Goal: Information Seeking & Learning: Learn about a topic

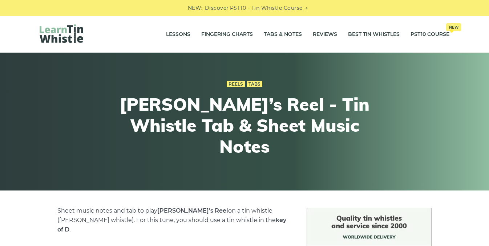
scroll to position [193, 0]
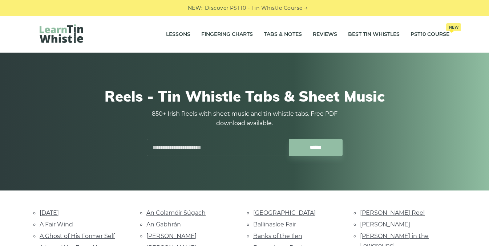
scroll to position [186, 0]
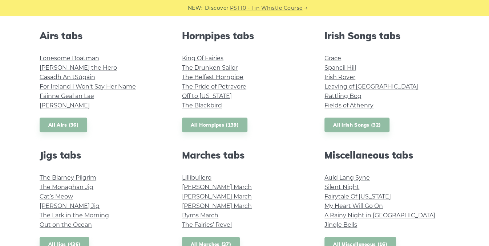
scroll to position [279, 0]
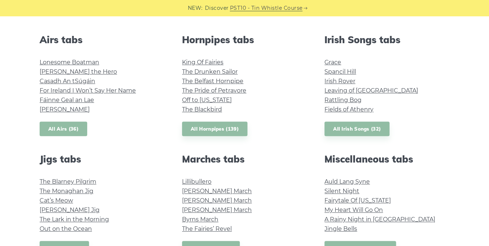
click at [68, 127] on link "All Airs (36)" at bounding box center [64, 129] width 48 height 15
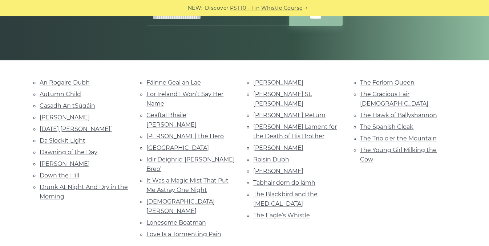
scroll to position [132, 0]
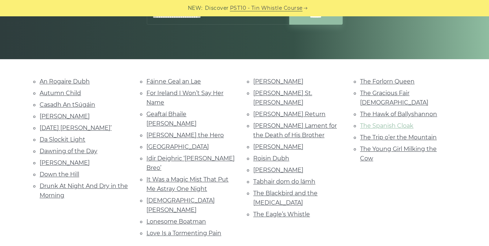
click at [383, 122] on link "The Spanish Cloak" at bounding box center [386, 125] width 53 height 7
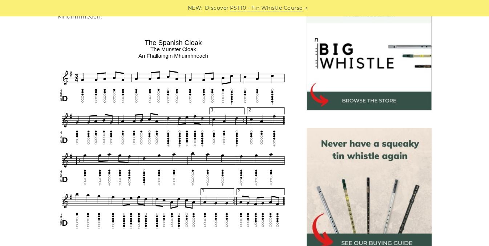
scroll to position [228, 0]
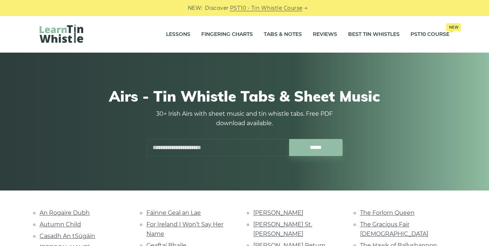
scroll to position [131, 0]
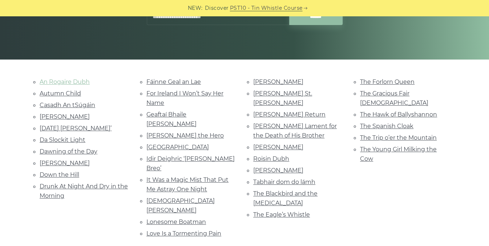
click at [72, 82] on link "An Rogaire Dubh" at bounding box center [65, 82] width 50 height 7
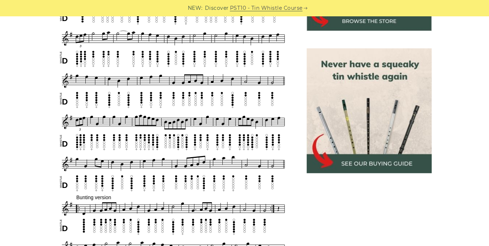
scroll to position [298, 0]
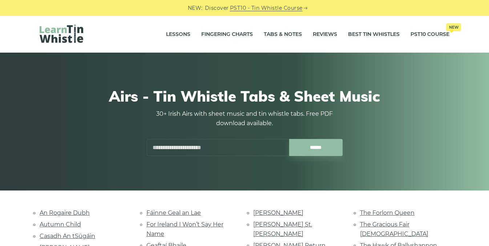
scroll to position [131, 0]
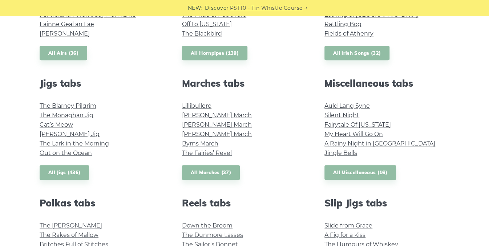
scroll to position [362, 0]
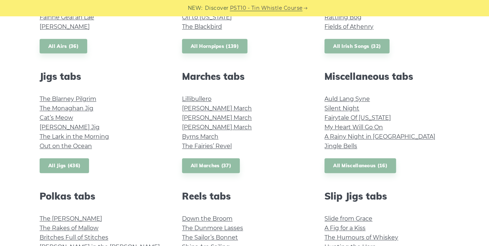
click at [79, 166] on link "All Jigs (436)" at bounding box center [64, 166] width 49 height 15
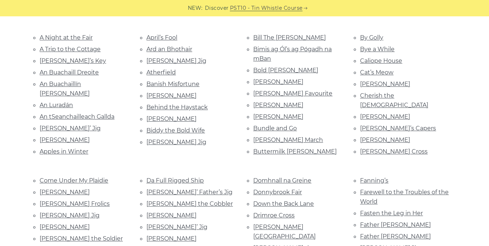
scroll to position [173, 0]
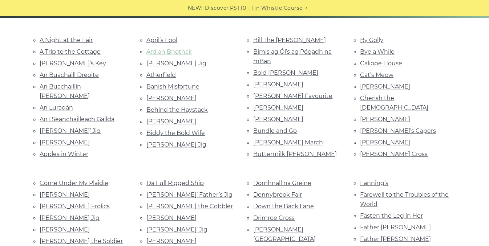
click at [185, 51] on link "Ard an Bhothair" at bounding box center [169, 51] width 46 height 7
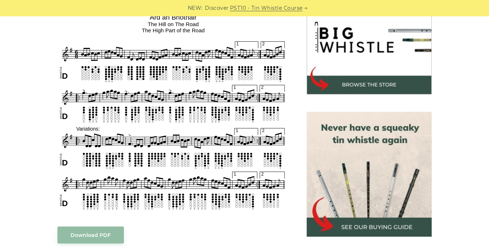
scroll to position [237, 0]
